Goal: Task Accomplishment & Management: Use online tool/utility

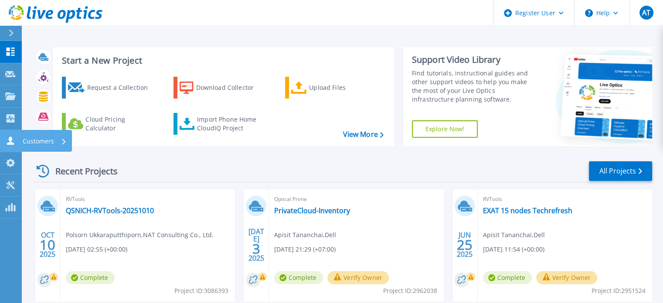
click at [52, 140] on p "Customers" at bounding box center [38, 141] width 31 height 23
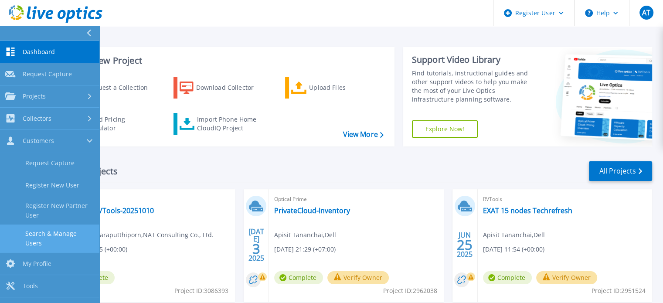
click at [58, 231] on link "Search & Manage Users" at bounding box center [49, 239] width 99 height 28
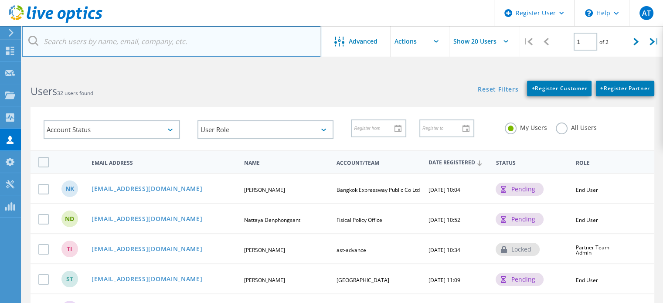
click at [106, 40] on input "text" at bounding box center [172, 41] width 300 height 31
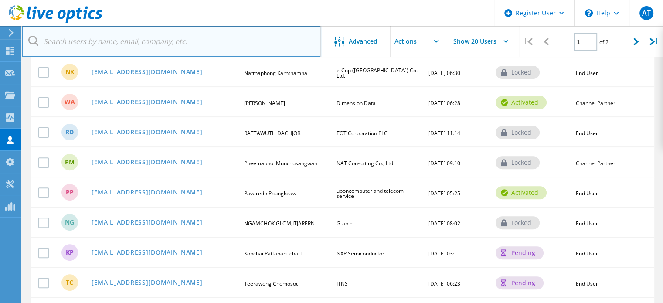
scroll to position [262, 0]
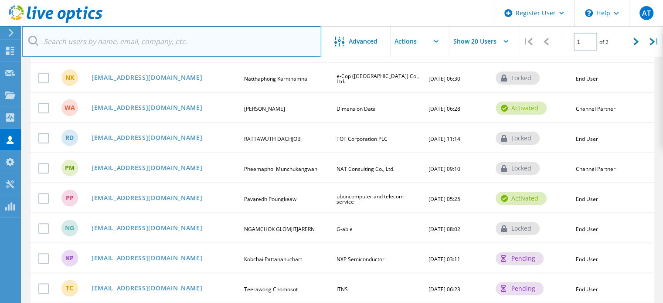
click at [213, 48] on input "text" at bounding box center [172, 41] width 300 height 31
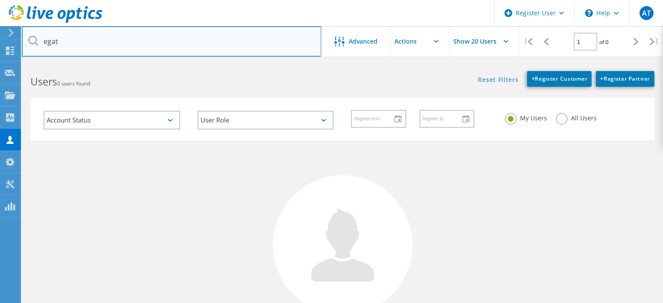
scroll to position [0, 0]
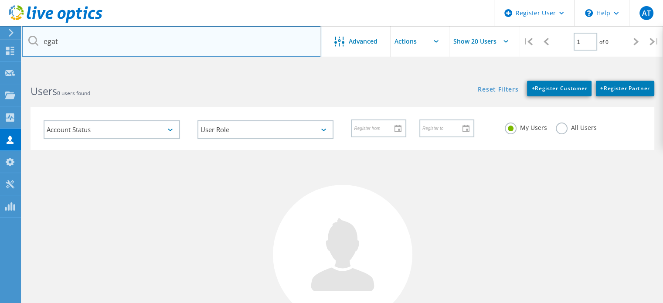
drag, startPoint x: 171, startPoint y: 33, endPoint x: 0, endPoint y: 29, distance: 171.5
click at [0, 72] on div "Register User \n Help Explore Helpful Articles Contact Support AT Dell User Api…" at bounding box center [331, 243] width 663 height 343
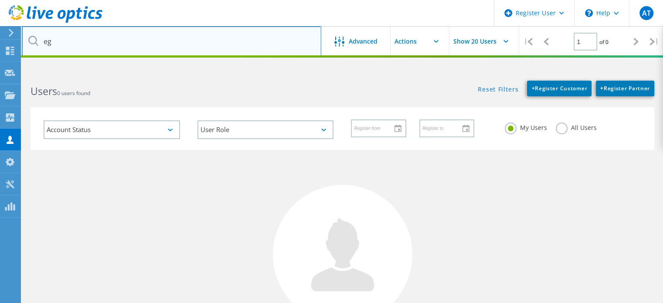
type input "e"
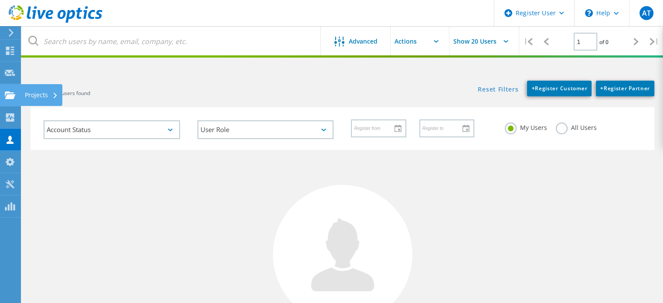
click at [7, 94] on icon at bounding box center [10, 95] width 10 height 8
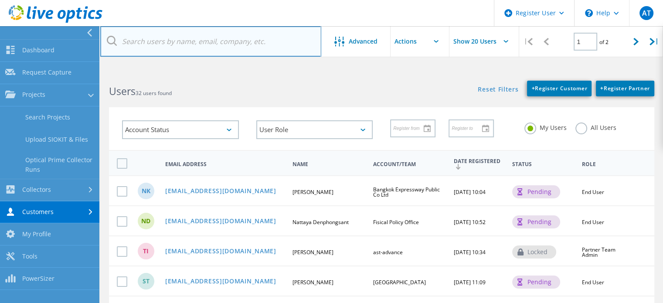
click at [246, 43] on input "text" at bounding box center [210, 41] width 221 height 31
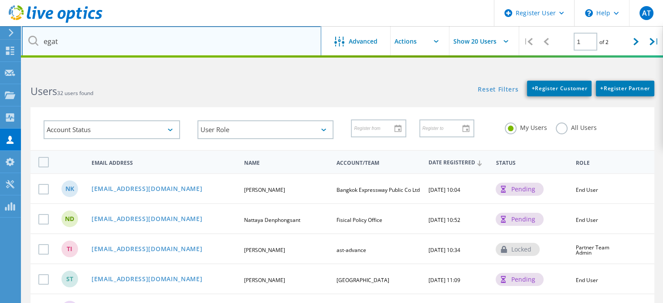
type input "egat"
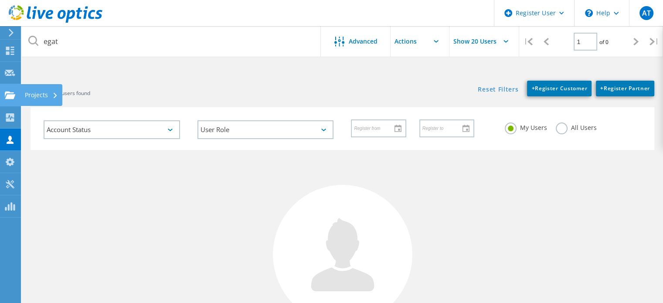
click at [12, 96] on use at bounding box center [10, 94] width 10 height 7
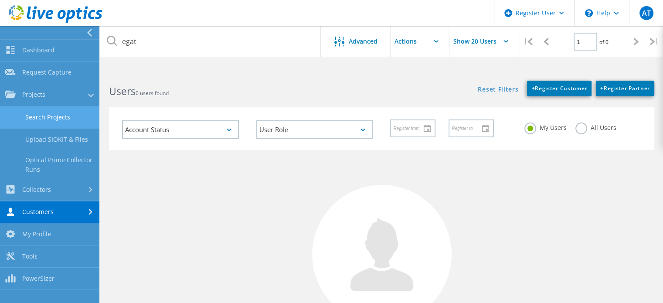
click at [64, 113] on link "Search Projects" at bounding box center [49, 117] width 99 height 22
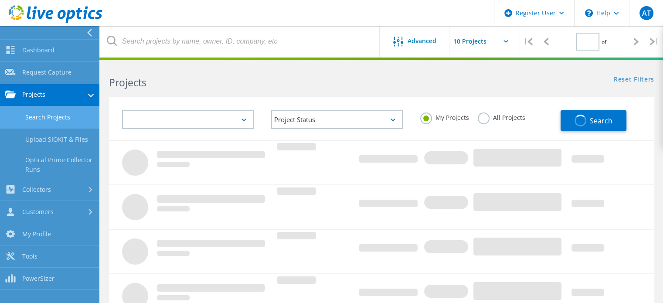
type input "1"
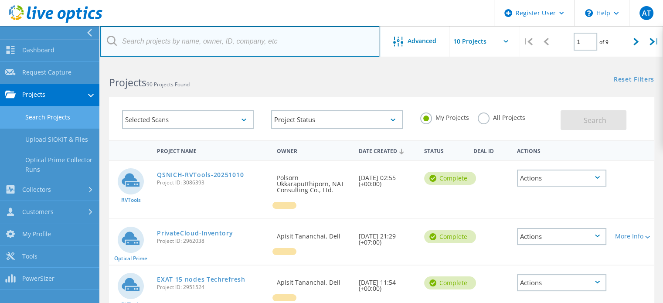
click at [241, 47] on input "text" at bounding box center [240, 41] width 280 height 31
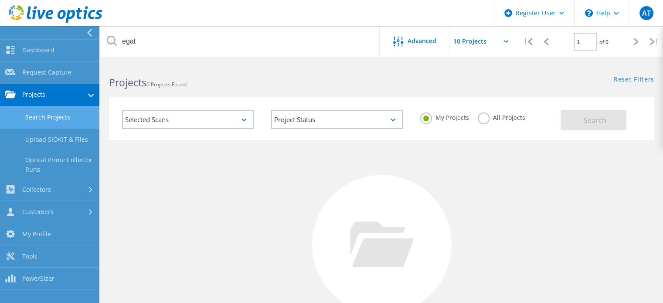
click at [55, 120] on link "Search Projects" at bounding box center [49, 117] width 99 height 22
click at [200, 116] on div "Selected Scans" at bounding box center [188, 119] width 132 height 19
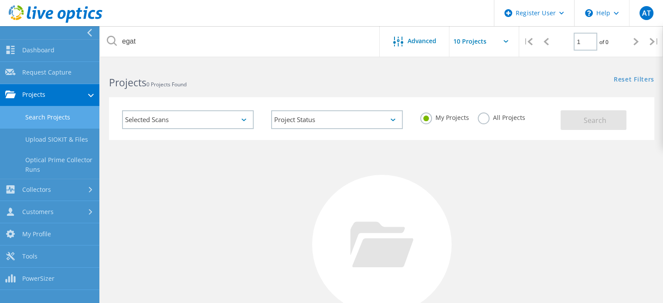
click at [493, 120] on label "All Projects" at bounding box center [502, 117] width 48 height 8
click at [0, 0] on input "All Projects" at bounding box center [0, 0] width 0 height 0
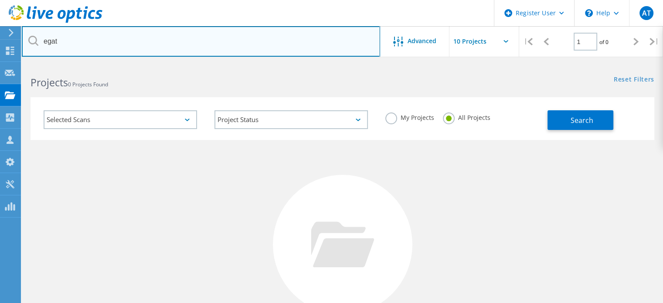
click at [189, 45] on input "egat" at bounding box center [201, 41] width 359 height 31
type input "e"
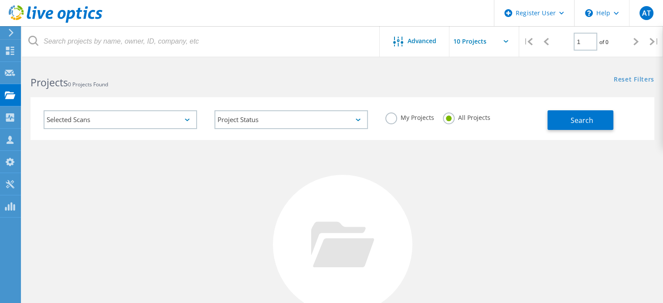
click at [152, 182] on div "No Projects Found Try refining your search." at bounding box center [343, 253] width 624 height 226
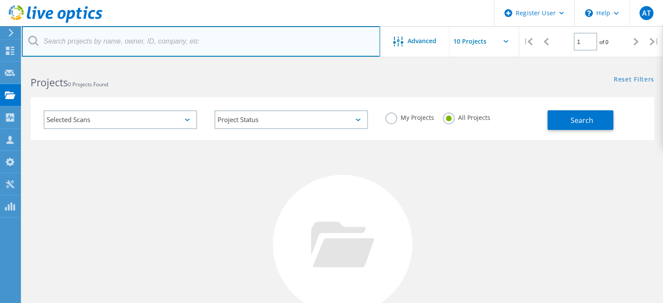
click at [220, 40] on input "text" at bounding box center [201, 41] width 359 height 31
click at [150, 45] on input "text" at bounding box center [201, 41] width 359 height 31
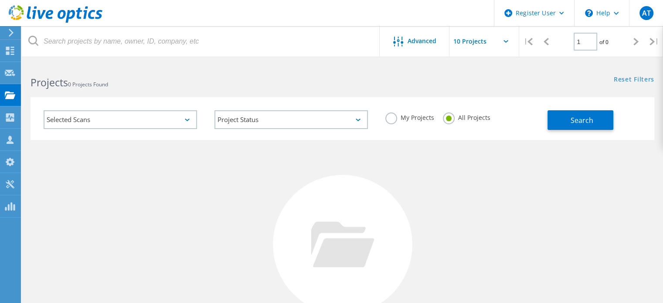
click at [145, 123] on div "Selected Scans" at bounding box center [121, 119] width 154 height 19
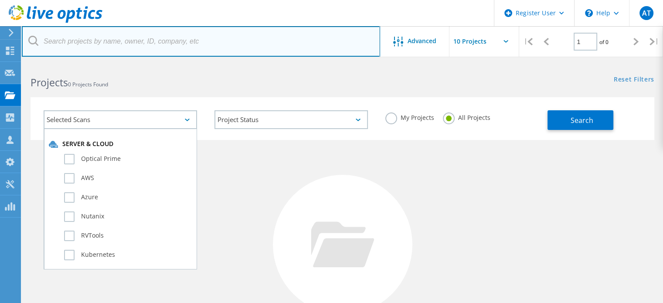
click at [174, 45] on input "text" at bounding box center [201, 41] width 359 height 31
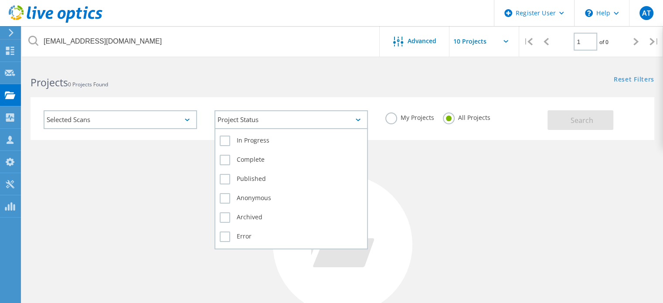
click at [295, 122] on div "Project Status" at bounding box center [292, 119] width 154 height 19
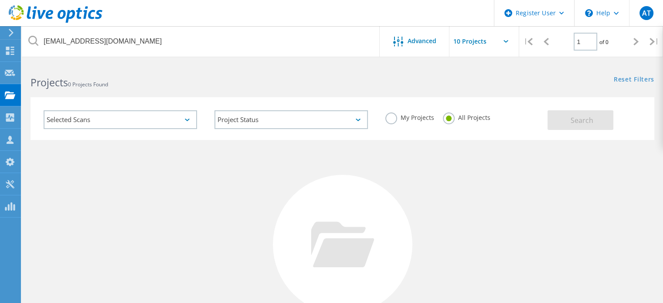
click at [143, 178] on div "No Projects Found Try refining your search." at bounding box center [343, 253] width 624 height 226
click at [429, 41] on span "Advanced" at bounding box center [422, 41] width 29 height 6
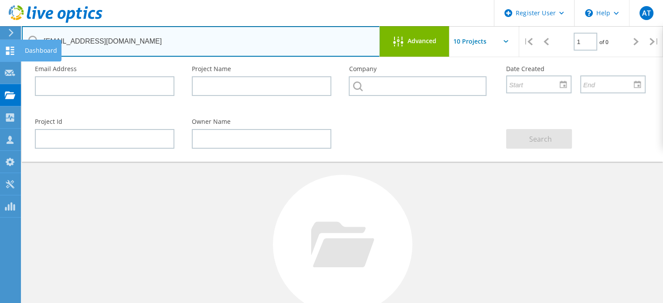
drag, startPoint x: 128, startPoint y: 43, endPoint x: 16, endPoint y: 39, distance: 112.6
click at [16, 63] on div "Register User \n Help Explore Helpful Articles Contact Support AT Dell User Api…" at bounding box center [331, 232] width 663 height 338
click at [146, 44] on input "thanakorn@egat.or.th" at bounding box center [201, 41] width 359 height 31
type input "thanak.or.thorn@egat"
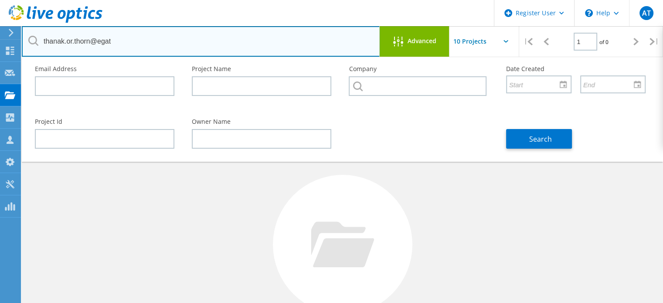
click at [103, 36] on input "thanak.or.thorn@egat" at bounding box center [201, 41] width 359 height 31
drag, startPoint x: 43, startPoint y: 40, endPoint x: 141, endPoint y: 41, distance: 98.6
click at [141, 41] on input "thanak.or.thorn@egat" at bounding box center [201, 41] width 359 height 31
drag, startPoint x: 73, startPoint y: 39, endPoint x: 320, endPoint y: 32, distance: 247.4
click at [320, 32] on input "thanak.or.thorn@egat" at bounding box center [201, 41] width 359 height 31
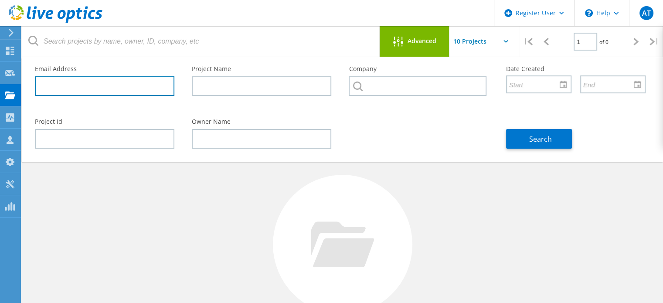
click at [124, 89] on input "text" at bounding box center [105, 86] width 140 height 20
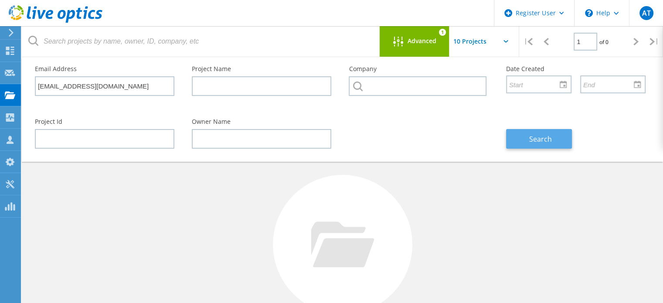
click at [547, 137] on span "Search" at bounding box center [541, 139] width 23 height 10
click at [124, 185] on div "No Projects Found Try refining your search." at bounding box center [343, 253] width 624 height 226
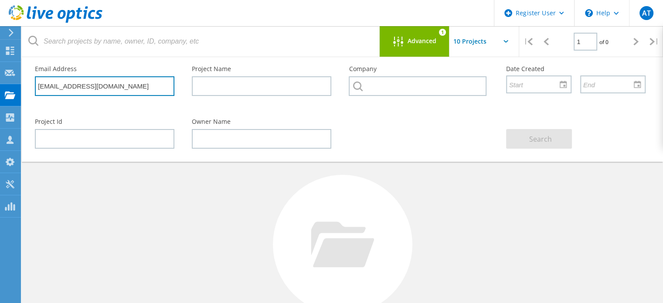
click at [68, 87] on input "thanakorn@egat.or.th" at bounding box center [105, 86] width 140 height 20
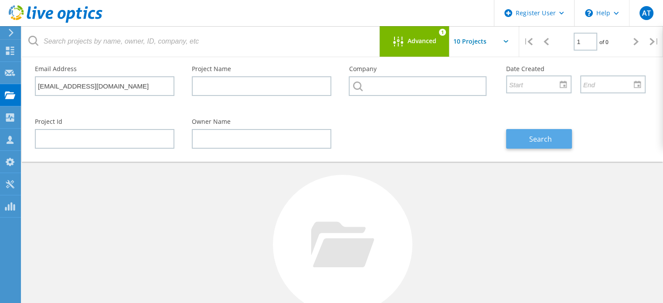
click at [537, 139] on span "Search" at bounding box center [541, 139] width 23 height 10
click at [462, 174] on div "No Projects Found Try refining your search." at bounding box center [343, 253] width 624 height 226
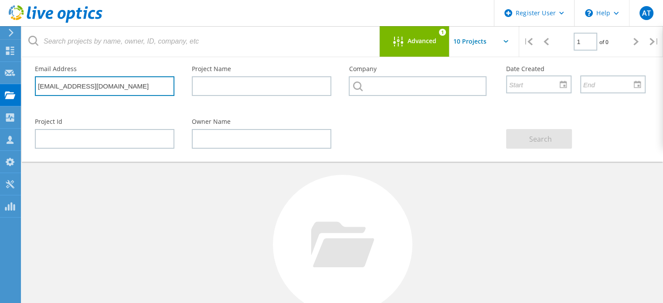
click at [99, 84] on input "thanakorn.sar@egat.or.th" at bounding box center [105, 86] width 140 height 20
click at [101, 85] on input "thanakorn.sar@egat.or.th" at bounding box center [105, 86] width 140 height 20
type input "thanakorn.sar@egat.co.th"
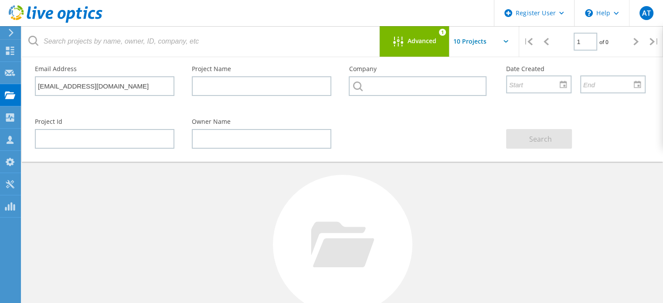
click at [494, 185] on div "No Projects Found Try refining your search." at bounding box center [343, 253] width 624 height 226
click at [435, 40] on span "Advanced" at bounding box center [422, 41] width 29 height 6
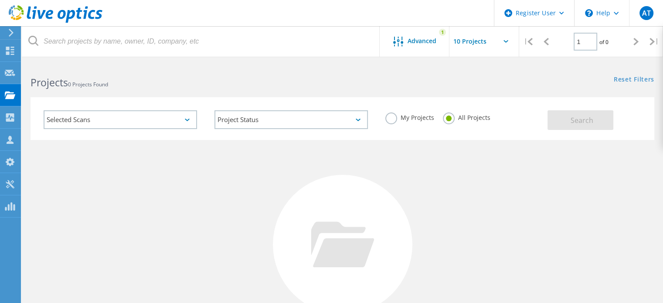
click at [119, 116] on div "Selected Scans" at bounding box center [121, 119] width 154 height 19
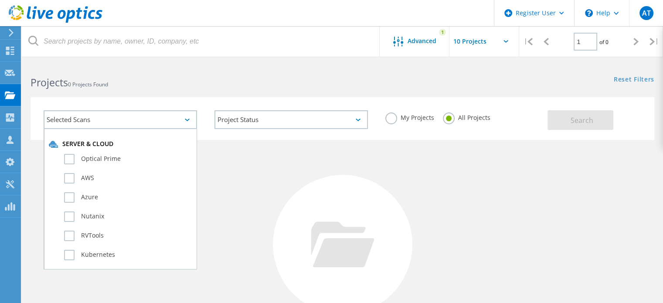
click at [262, 193] on div "No Projects Found Try refining your search." at bounding box center [343, 253] width 624 height 226
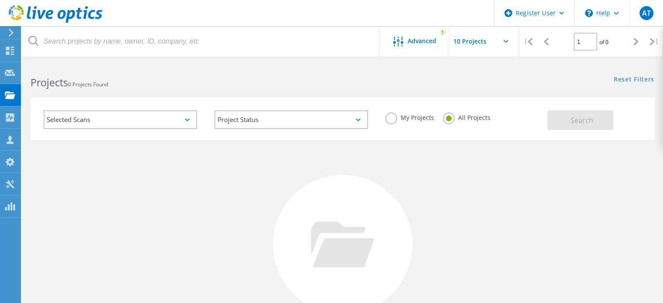
click at [293, 69] on div "Projects 0 Projects Found" at bounding box center [182, 74] width 321 height 23
click at [184, 86] on h2 "Projects 0 Projects Found" at bounding box center [182, 82] width 303 height 14
click at [425, 41] on span "Advanced" at bounding box center [422, 41] width 29 height 6
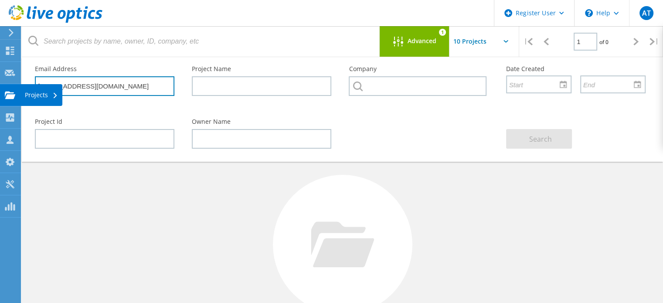
drag, startPoint x: 154, startPoint y: 87, endPoint x: 0, endPoint y: 93, distance: 154.5
click at [0, 93] on div "Register User \n Help Explore Helpful Articles Contact Support AT Dell User Api…" at bounding box center [331, 232] width 663 height 338
click at [143, 83] on input "thanakorn.sar@egat.co.th" at bounding box center [105, 86] width 140 height 20
drag, startPoint x: 125, startPoint y: 89, endPoint x: 29, endPoint y: 80, distance: 96.4
click at [29, 80] on div "Email Address thanakorn.sar@egat.co.th" at bounding box center [104, 81] width 157 height 48
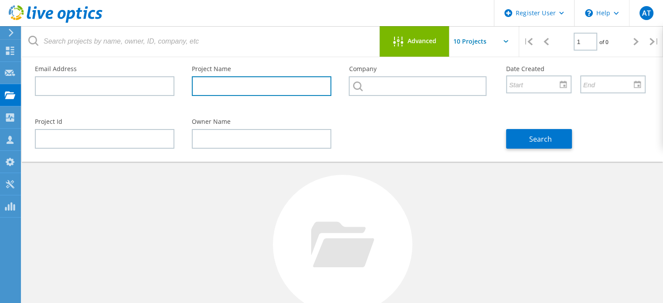
click at [226, 87] on input "text" at bounding box center [262, 86] width 140 height 20
type input "e"
drag, startPoint x: 210, startPoint y: 88, endPoint x: 194, endPoint y: 89, distance: 16.2
click at [194, 89] on input "e" at bounding box center [262, 86] width 140 height 20
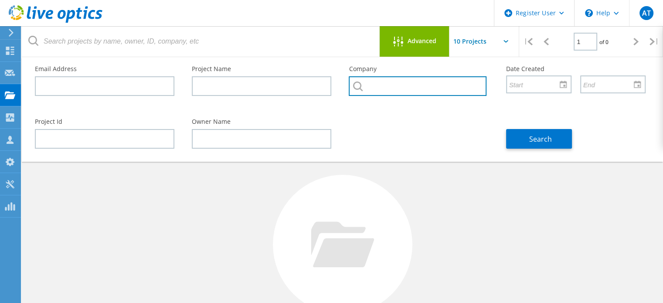
click at [391, 83] on input "text" at bounding box center [417, 86] width 137 height 20
type input "egat"
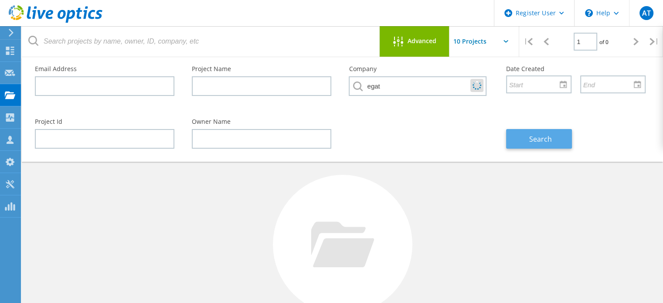
click at [546, 138] on span "Search" at bounding box center [541, 139] width 23 height 10
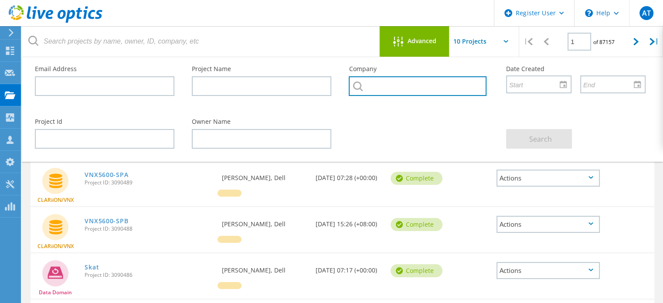
click at [406, 85] on input "text" at bounding box center [417, 86] width 137 height 20
type input "electricity generating authority"
drag, startPoint x: 473, startPoint y: 87, endPoint x: 286, endPoint y: 92, distance: 187.2
click at [286, 91] on div "Email Address Project Name Company electricity generating authority Exim Bank :…" at bounding box center [340, 83] width 629 height 53
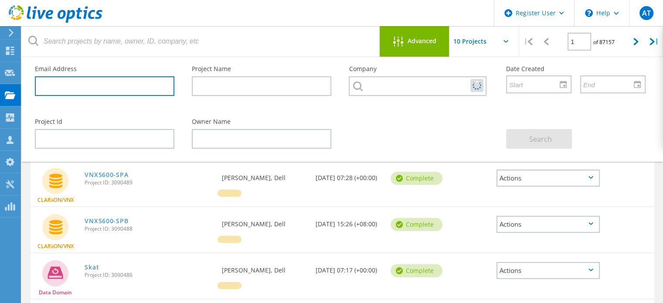
click at [115, 85] on input "text" at bounding box center [105, 86] width 140 height 20
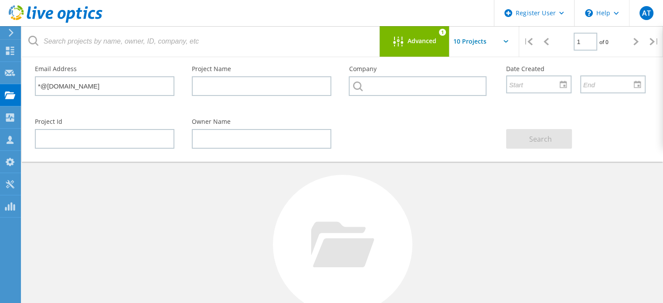
click at [419, 38] on span "Advanced" at bounding box center [422, 41] width 29 height 6
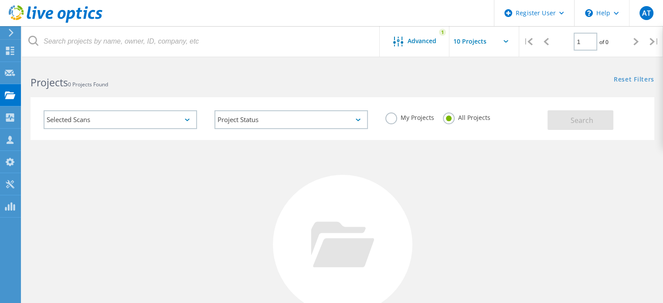
click at [179, 118] on div "Selected Scans" at bounding box center [121, 119] width 154 height 19
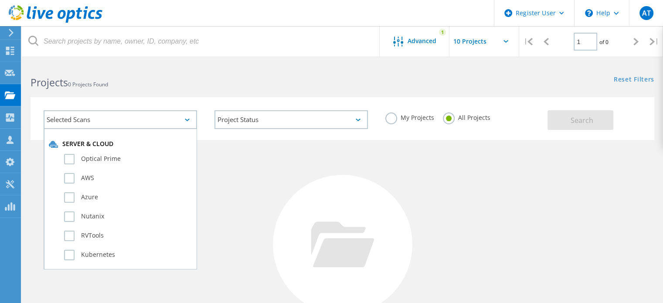
click at [271, 165] on div "No Projects Found Try refining your search." at bounding box center [343, 253] width 624 height 226
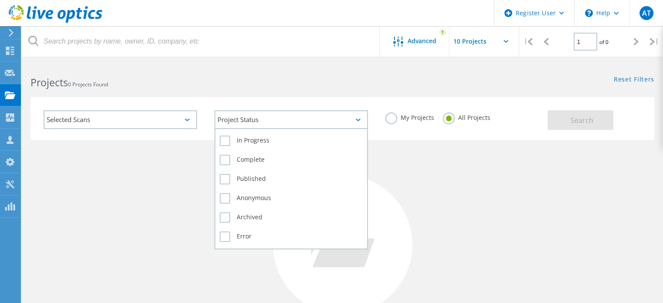
click at [333, 115] on div "Project Status" at bounding box center [292, 119] width 154 height 19
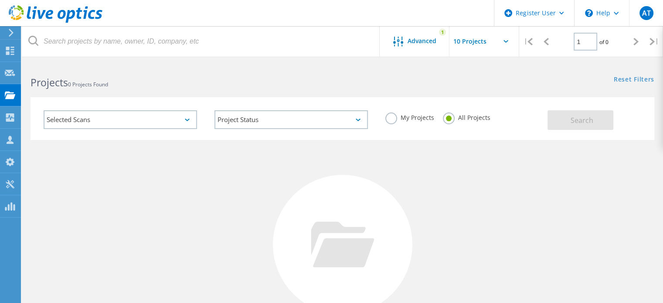
click at [456, 166] on div "No Projects Found Try refining your search." at bounding box center [343, 253] width 624 height 226
click at [445, 34] on div "1" at bounding box center [442, 32] width 7 height 7
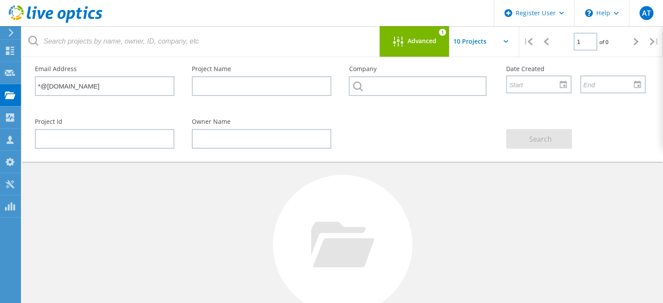
click at [154, 202] on div "No Projects Found Try refining your search." at bounding box center [343, 253] width 624 height 226
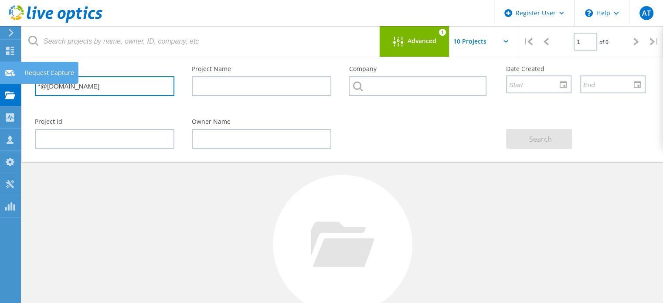
drag, startPoint x: 39, startPoint y: 84, endPoint x: 18, endPoint y: 80, distance: 21.2
click at [18, 80] on div "Register User \n Help Explore Helpful Articles Contact Support AT Dell User Api…" at bounding box center [331, 232] width 663 height 338
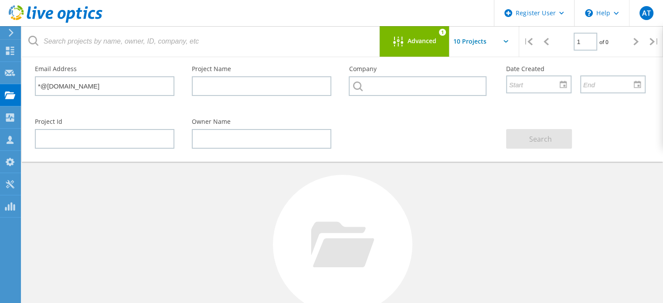
click at [60, 101] on div "Email Address *@egat.co.th" at bounding box center [104, 81] width 157 height 48
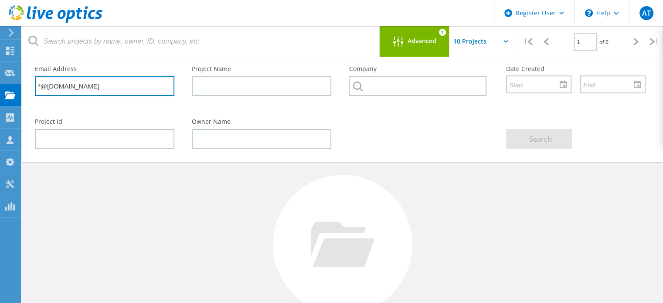
drag, startPoint x: 41, startPoint y: 84, endPoint x: 33, endPoint y: 83, distance: 7.9
click at [33, 83] on div "Email Address *@egat.co.th" at bounding box center [104, 81] width 157 height 48
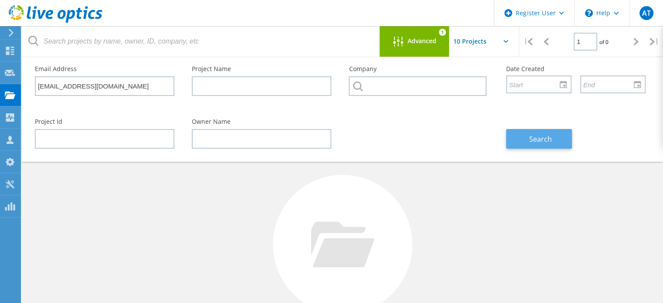
click at [551, 138] on span "Search" at bounding box center [541, 139] width 23 height 10
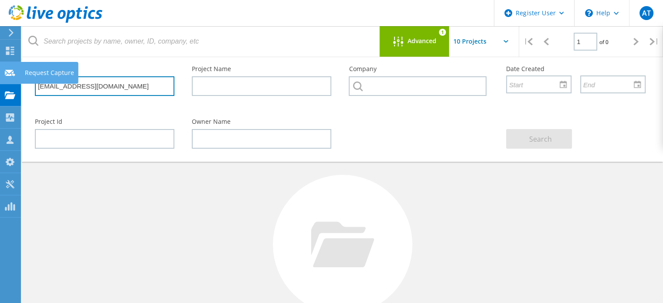
drag, startPoint x: 66, startPoint y: 86, endPoint x: 0, endPoint y: 77, distance: 66.4
click at [0, 82] on div "Register User \n Help Explore Helpful Articles Contact Support AT Dell User Api…" at bounding box center [331, 232] width 663 height 338
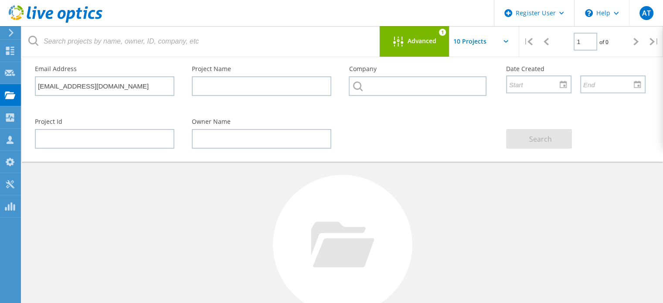
click at [55, 99] on div "Email Address witthaya.d@egat.co.th" at bounding box center [104, 81] width 157 height 48
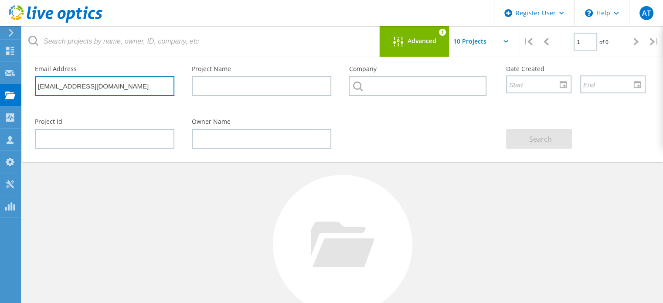
drag, startPoint x: 65, startPoint y: 85, endPoint x: 30, endPoint y: 81, distance: 36.0
click at [30, 81] on div "Email Address witthaya.d@egat.co.th" at bounding box center [104, 81] width 157 height 48
click at [62, 83] on input "pornpathra@egat.co.th" at bounding box center [105, 86] width 140 height 20
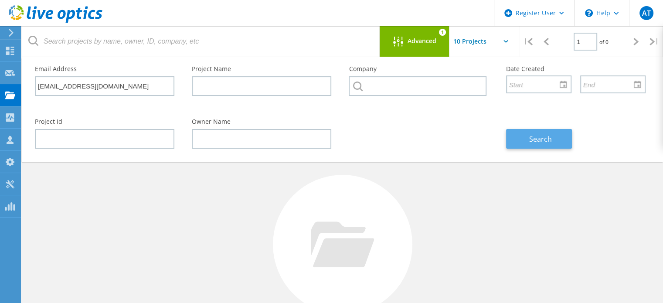
click at [529, 141] on button "Search" at bounding box center [539, 139] width 66 height 20
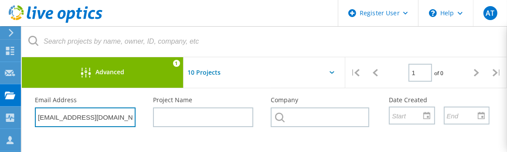
drag, startPoint x: 71, startPoint y: 118, endPoint x: -3, endPoint y: 116, distance: 74.2
click at [38, 114] on input "jirawut.yuwabenjapol@egat.co.th" at bounding box center [85, 117] width 101 height 20
type input "domrongpol.r@egat.co.th"
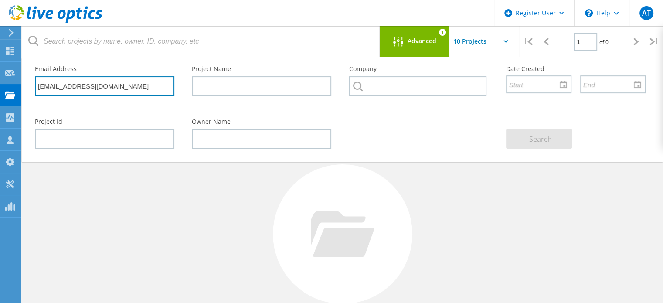
scroll to position [0, 0]
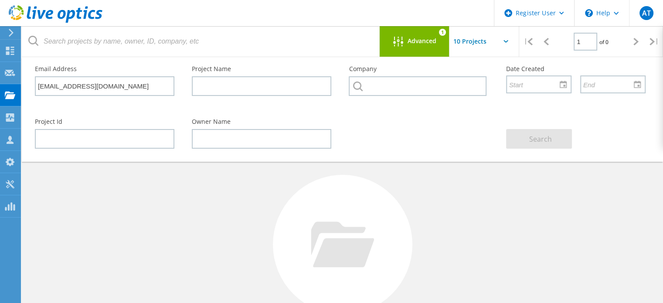
click at [220, 193] on div "No Projects Found Try refining your search." at bounding box center [343, 253] width 624 height 226
click at [279, 212] on div "No Projects Found Try refining your search." at bounding box center [343, 253] width 624 height 226
click at [110, 180] on div "No Projects Found Try refining your search." at bounding box center [343, 253] width 624 height 226
